Goal: Task Accomplishment & Management: Use online tool/utility

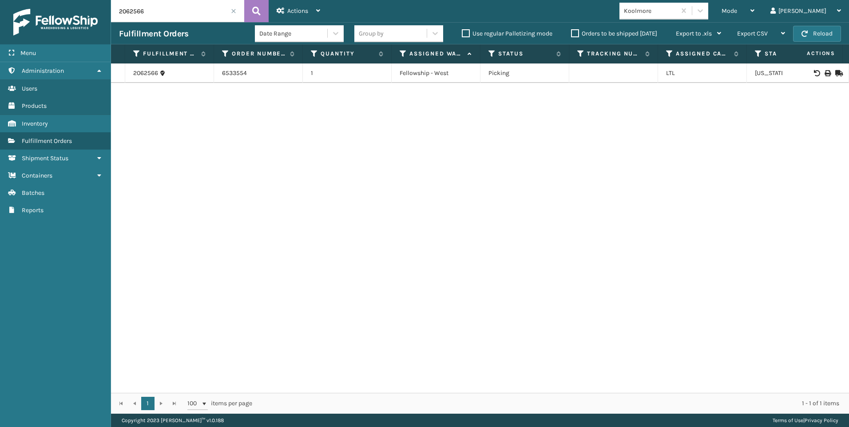
click at [157, 10] on input "2062566" at bounding box center [177, 11] width 133 height 22
drag, startPoint x: 157, startPoint y: 10, endPoint x: 18, endPoint y: 10, distance: 139.0
click at [42, 0] on div "Menu Administration Users Products Inventory Fulfillment Orders Shipment Status…" at bounding box center [424, 0] width 849 height 0
type input "2061620"
click at [825, 73] on icon at bounding box center [827, 73] width 5 height 6
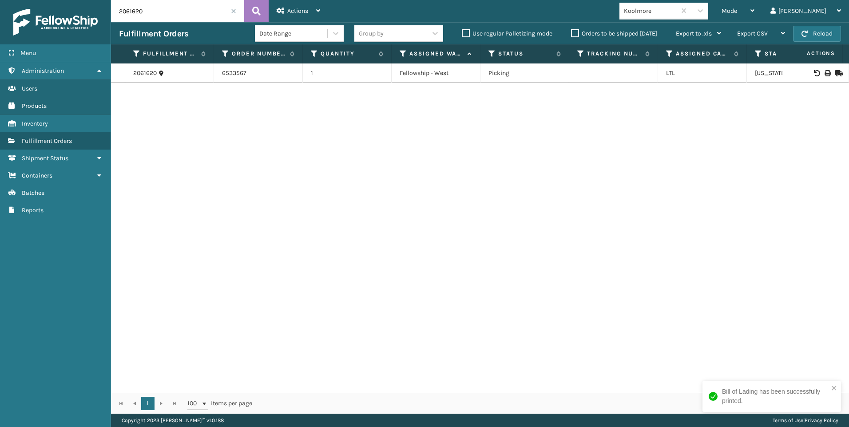
click at [231, 12] on span at bounding box center [233, 10] width 5 height 5
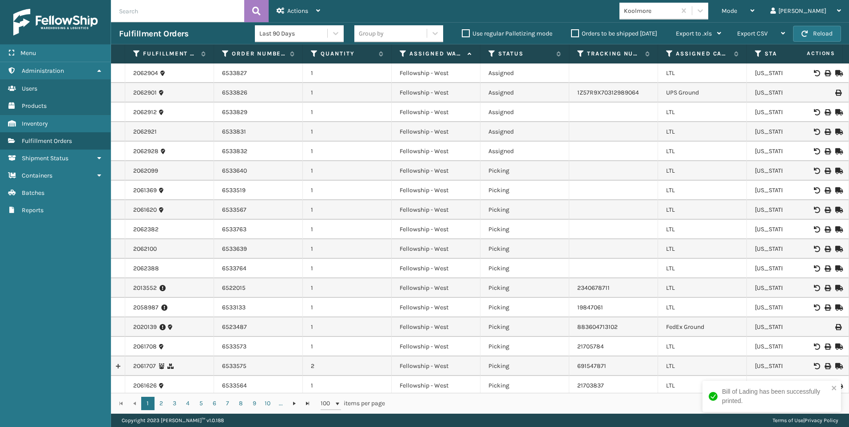
click at [676, 16] on div "Koolmore" at bounding box center [647, 11] width 56 height 15
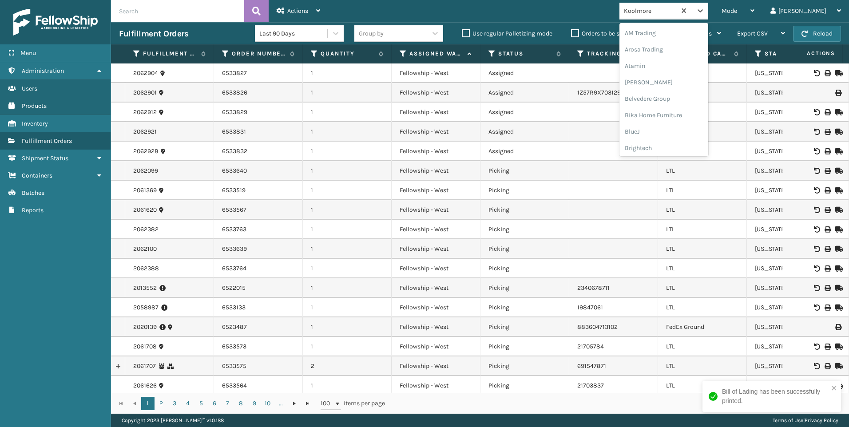
scroll to position [202, 0]
click at [757, 14] on div "Mode Regular Mode Picking Mode Labeling Mode Exit Scan Mode" at bounding box center [738, 11] width 49 height 22
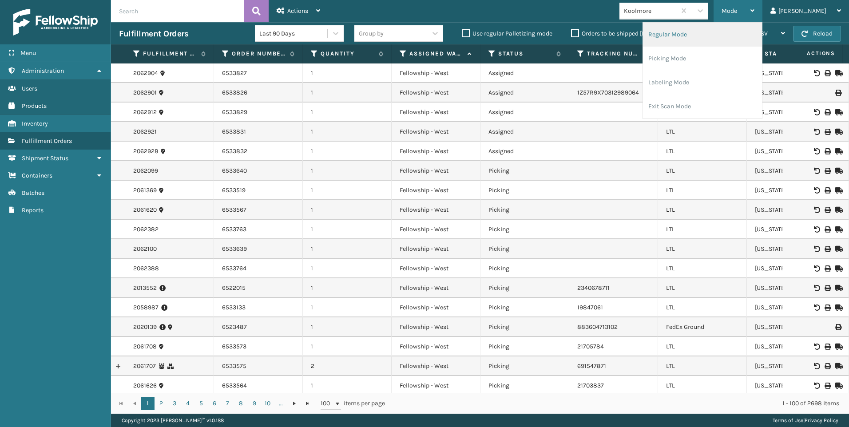
click at [739, 44] on li "Regular Mode" at bounding box center [702, 35] width 119 height 24
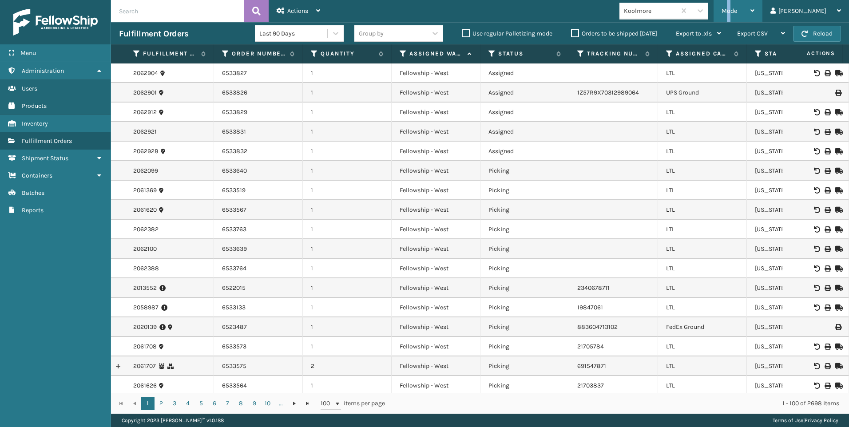
click at [737, 8] on span "Mode" at bounding box center [730, 11] width 16 height 8
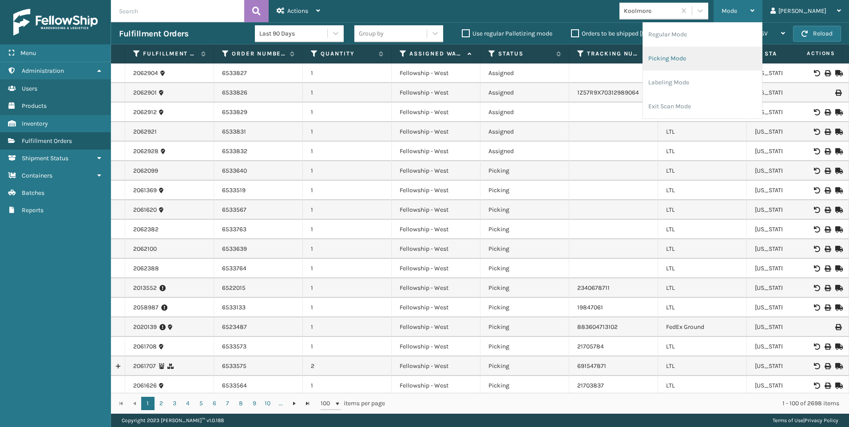
click at [738, 55] on li "Picking Mode" at bounding box center [702, 59] width 119 height 24
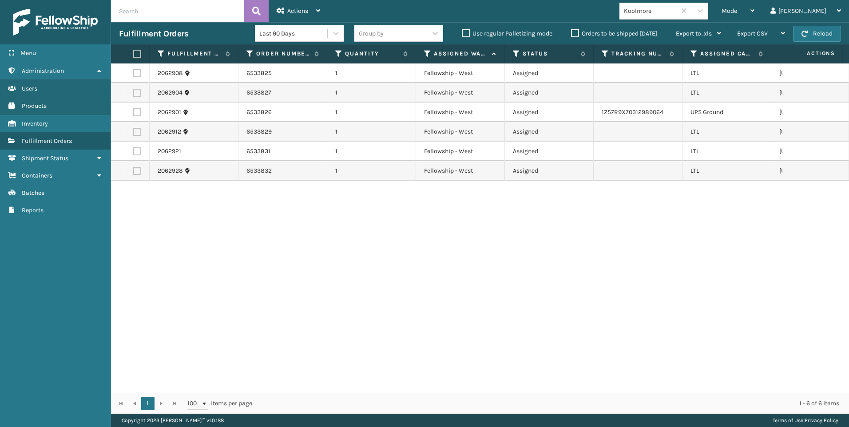
click at [139, 73] on label at bounding box center [137, 73] width 8 height 8
click at [134, 73] on input "checkbox" at bounding box center [133, 72] width 0 height 6
checkbox input "true"
click at [134, 92] on label at bounding box center [137, 93] width 8 height 8
click at [134, 92] on input "checkbox" at bounding box center [133, 92] width 0 height 6
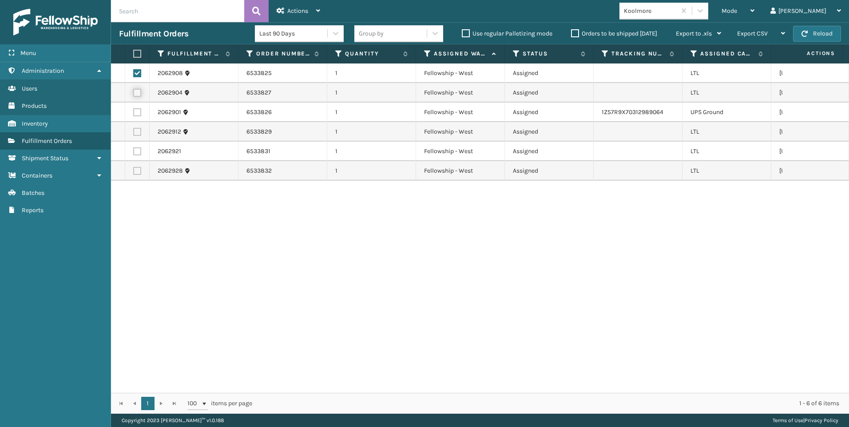
checkbox input "true"
click at [139, 129] on label at bounding box center [137, 132] width 8 height 8
click at [134, 129] on input "checkbox" at bounding box center [133, 131] width 0 height 6
checkbox input "true"
click at [135, 150] on label at bounding box center [137, 151] width 8 height 8
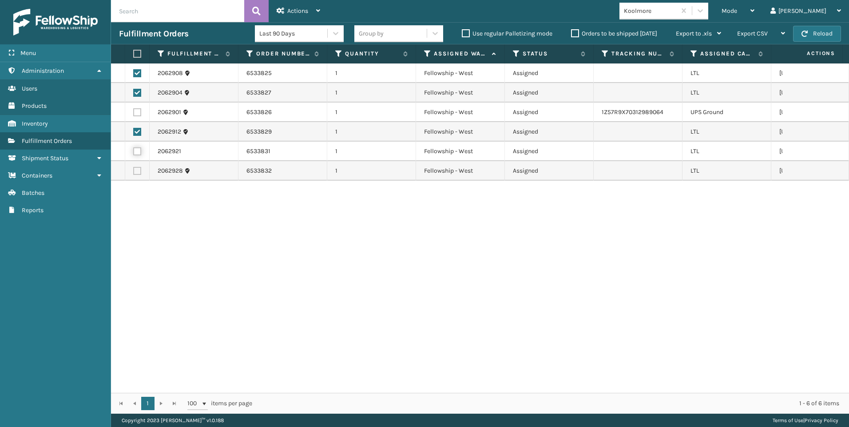
click at [134, 150] on input "checkbox" at bounding box center [133, 150] width 0 height 6
checkbox input "true"
click at [134, 170] on label at bounding box center [137, 171] width 8 height 8
click at [134, 170] on input "checkbox" at bounding box center [133, 170] width 0 height 6
checkbox input "true"
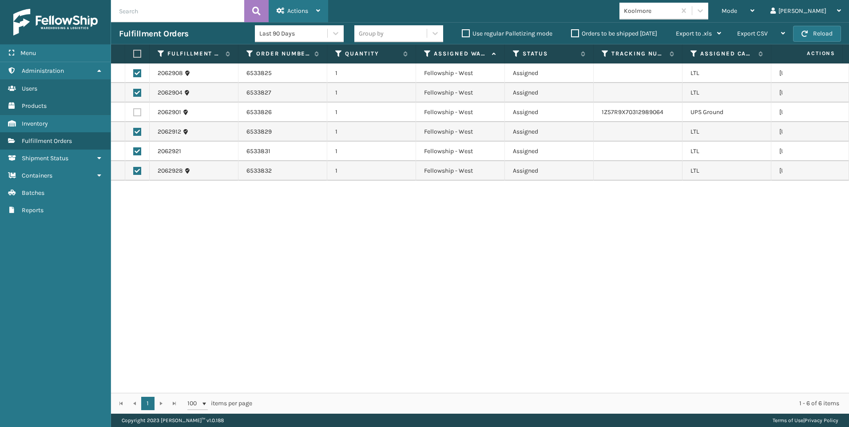
click at [306, 11] on span "Actions" at bounding box center [297, 11] width 21 height 8
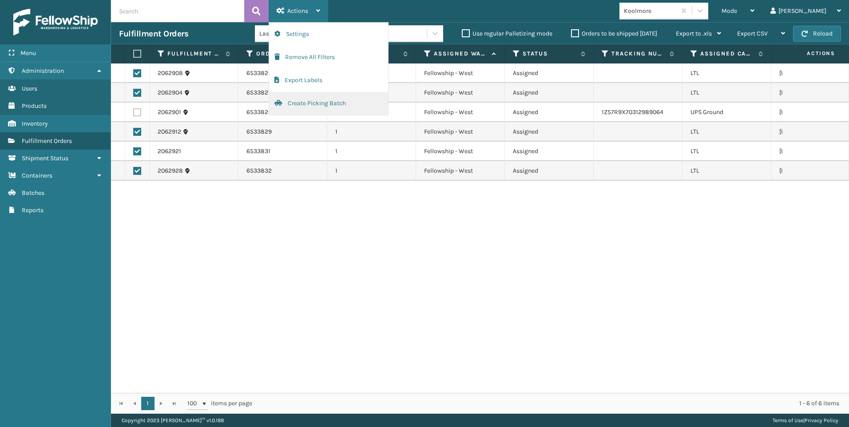
click at [326, 95] on button "Create Picking Batch" at bounding box center [328, 103] width 119 height 23
